Goal: Check status: Check status

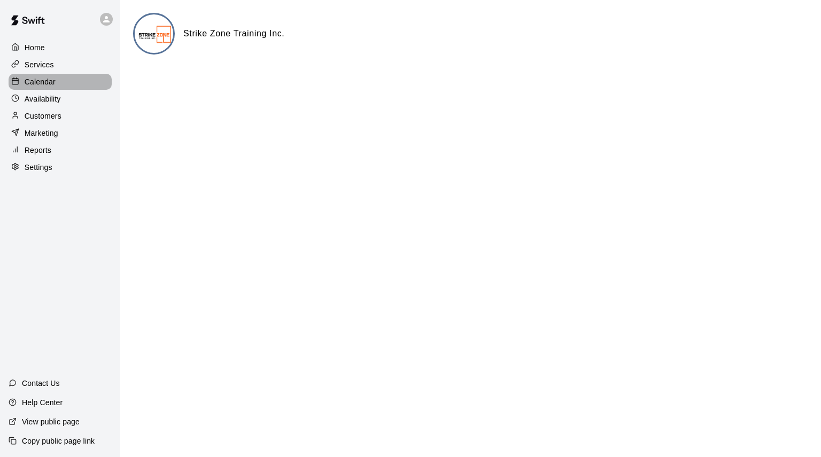
click at [59, 80] on div "Calendar" at bounding box center [60, 82] width 103 height 16
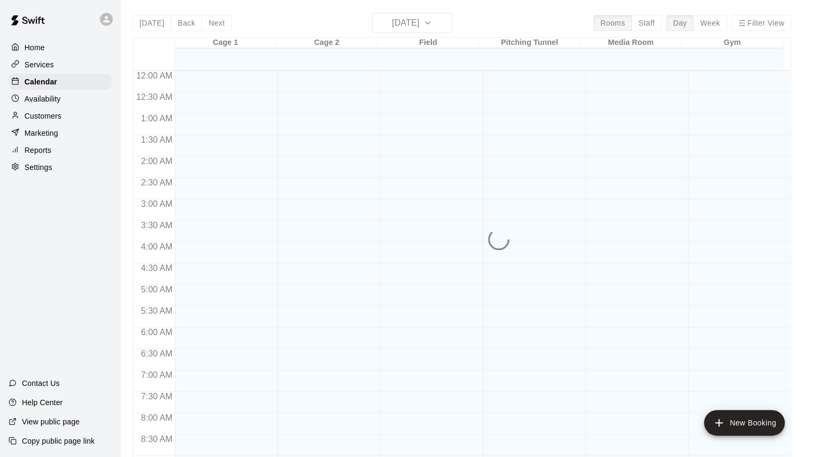
scroll to position [595, 0]
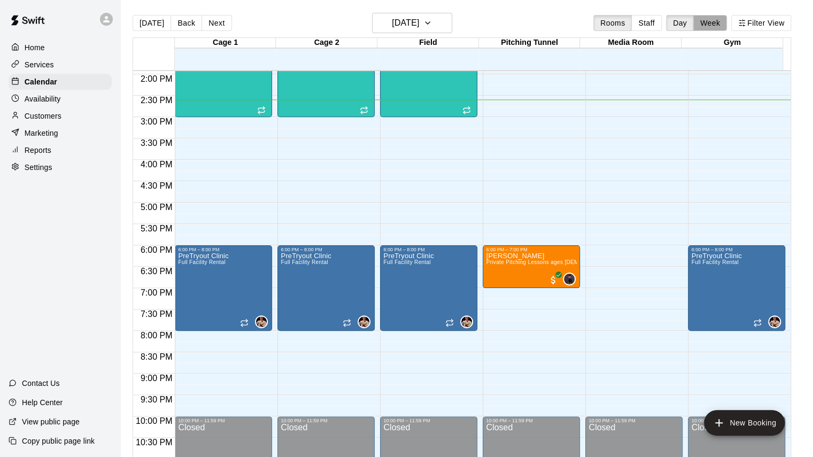
click at [727, 21] on button "Week" at bounding box center [710, 23] width 34 height 16
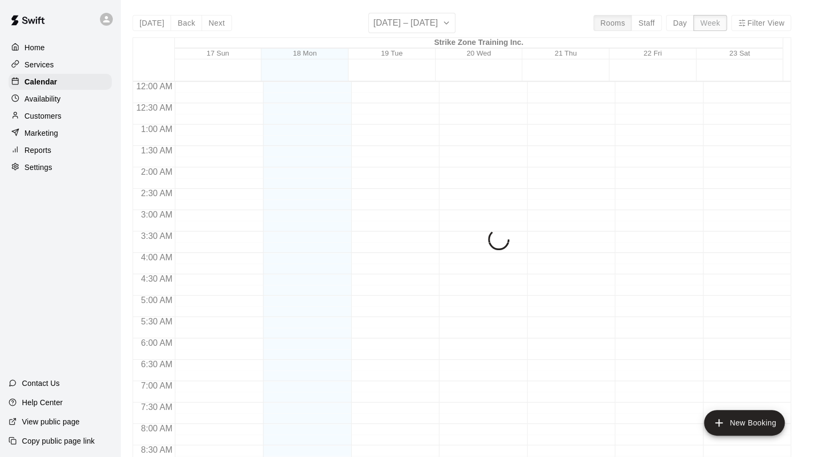
scroll to position [624, 0]
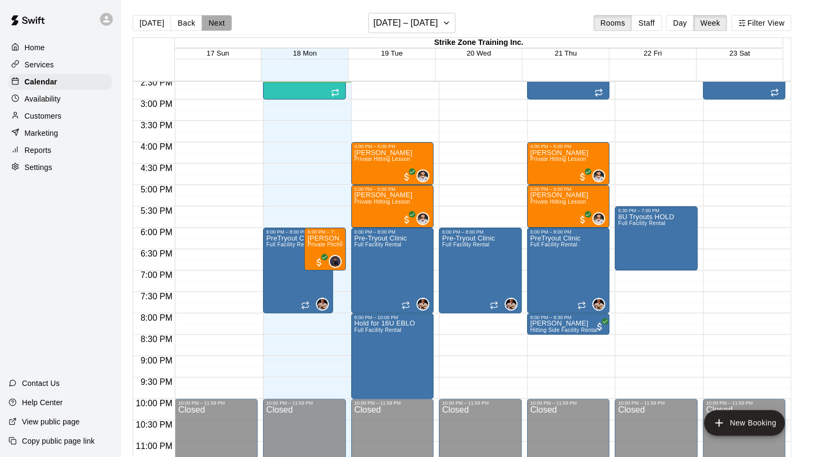
click at [220, 22] on button "Next" at bounding box center [216, 23] width 30 height 16
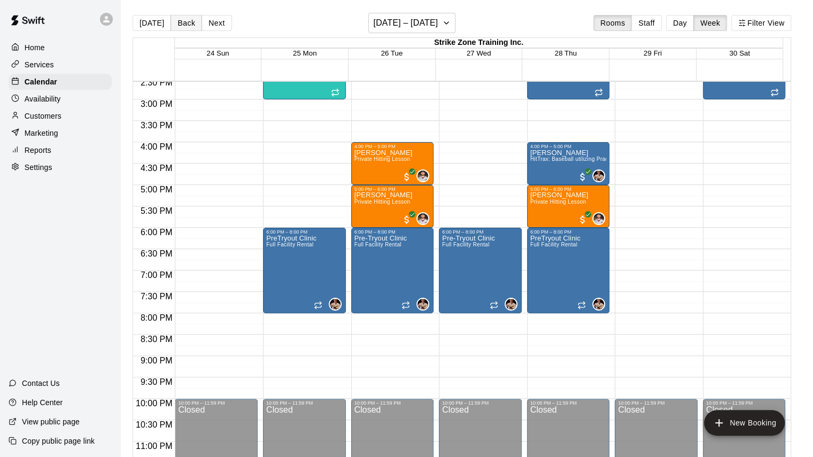
click at [188, 19] on button "Back" at bounding box center [186, 23] width 32 height 16
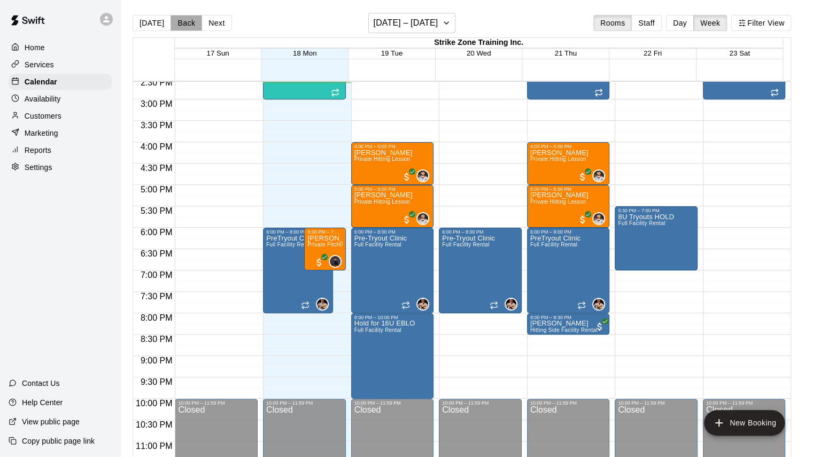
click at [188, 19] on button "Back" at bounding box center [186, 23] width 32 height 16
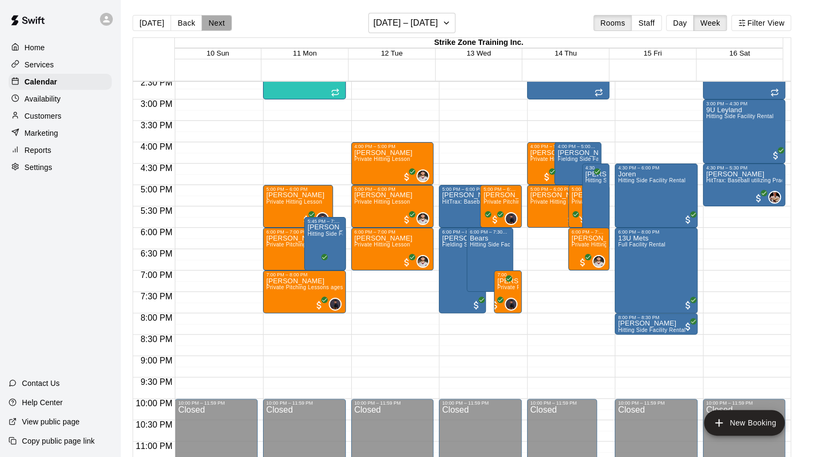
click at [216, 21] on button "Next" at bounding box center [216, 23] width 30 height 16
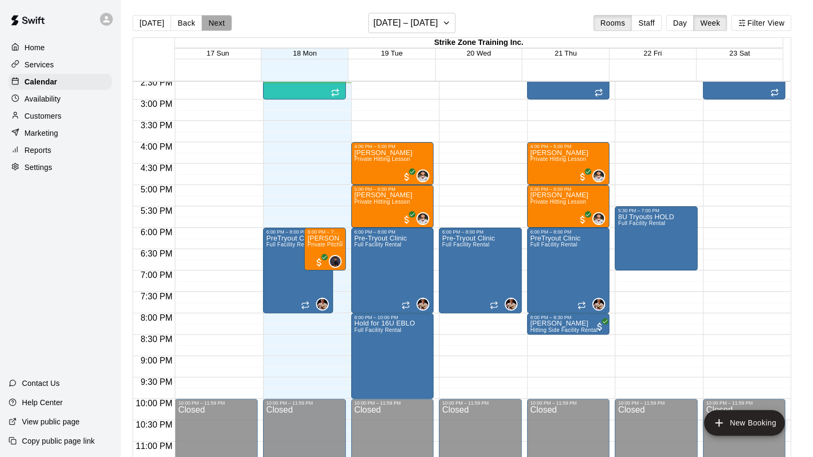
click at [213, 22] on button "Next" at bounding box center [216, 23] width 30 height 16
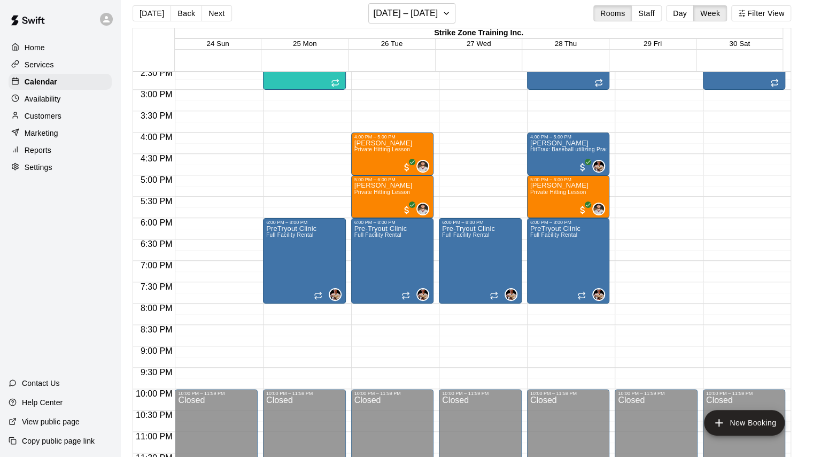
scroll to position [0, 0]
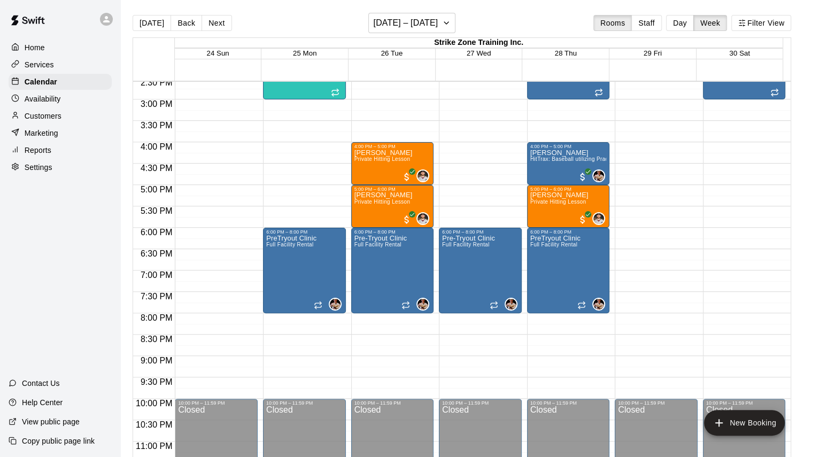
click at [1, 317] on div "Home Services Calendar Availability Customers Marketing Reports Settings Contac…" at bounding box center [60, 228] width 120 height 457
